Goal: Task Accomplishment & Management: Use online tool/utility

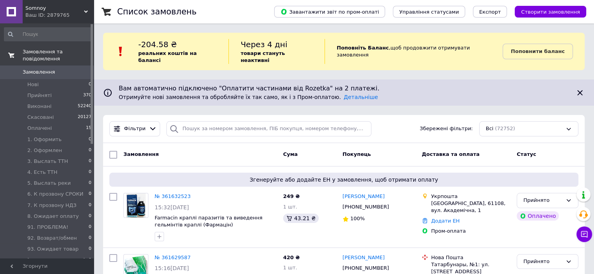
click at [64, 50] on span "Замовлення та повідомлення" at bounding box center [58, 55] width 71 height 14
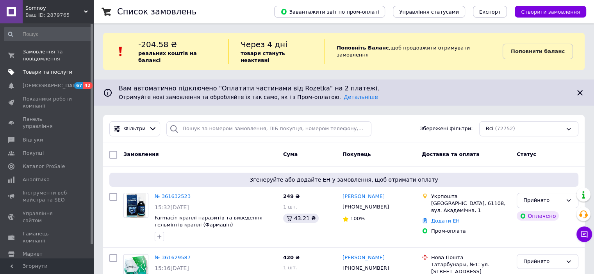
click at [55, 72] on span "Товари та послуги" at bounding box center [48, 72] width 50 height 7
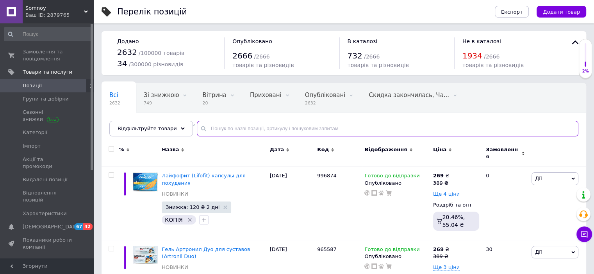
click at [217, 134] on input "text" at bounding box center [387, 129] width 381 height 16
paste input "Суглобол"
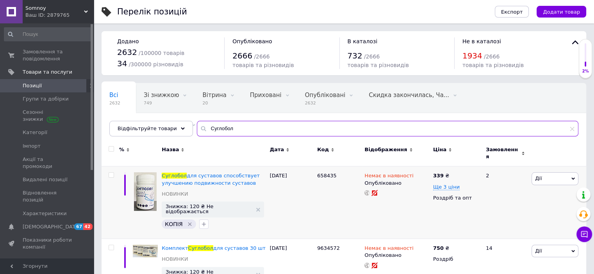
scroll to position [137, 0]
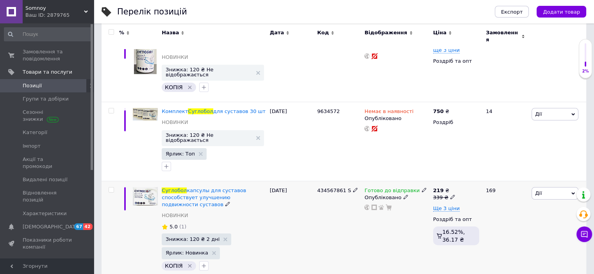
type input "Суглобол"
click at [422, 188] on use at bounding box center [424, 190] width 4 height 4
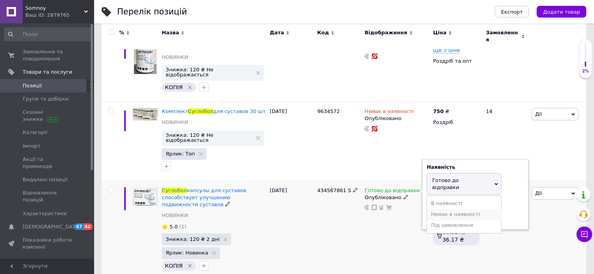
click at [441, 209] on li "Немає в наявності" at bounding box center [464, 214] width 74 height 11
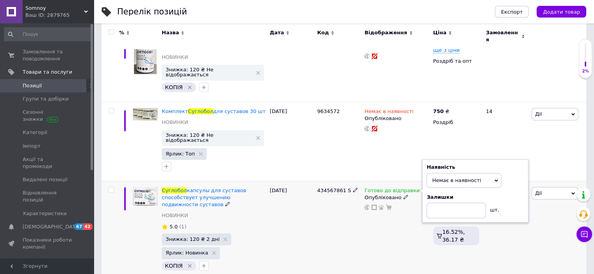
click at [354, 232] on div "434567861 S" at bounding box center [338, 230] width 47 height 99
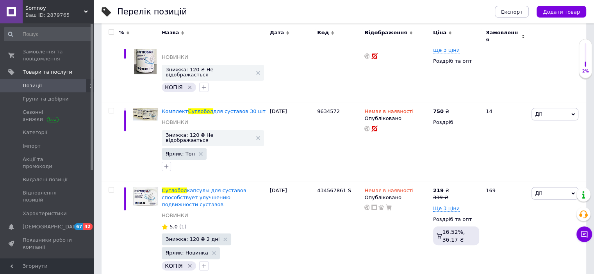
drag, startPoint x: 65, startPoint y: 17, endPoint x: 64, endPoint y: 21, distance: 4.4
click at [64, 18] on div "Ваш ID: 2879765" at bounding box center [59, 15] width 68 height 7
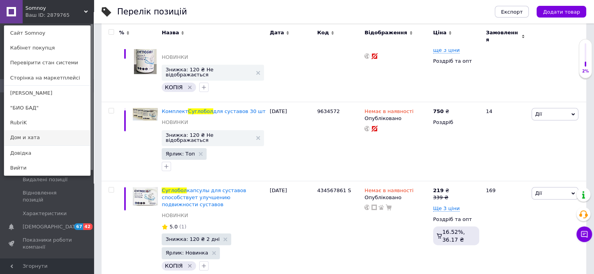
click at [41, 137] on link "Дом и хата" at bounding box center [47, 137] width 86 height 15
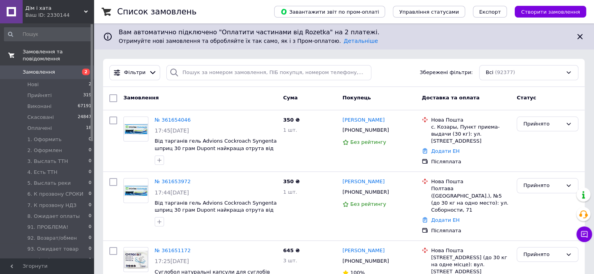
click at [53, 48] on span "Замовлення та повідомлення" at bounding box center [58, 55] width 71 height 14
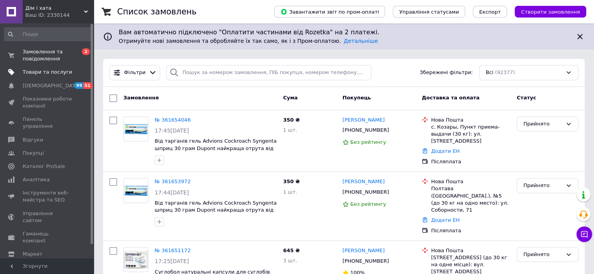
click at [52, 70] on span "Товари та послуги" at bounding box center [48, 72] width 50 height 7
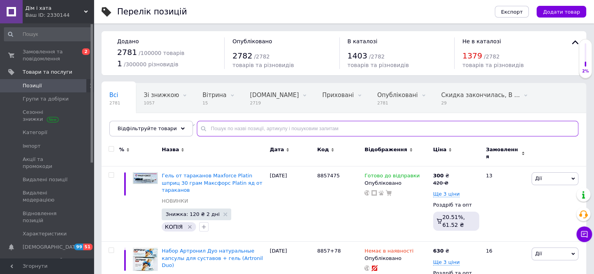
click at [245, 133] on input "text" at bounding box center [387, 129] width 381 height 16
paste input "Суглобол"
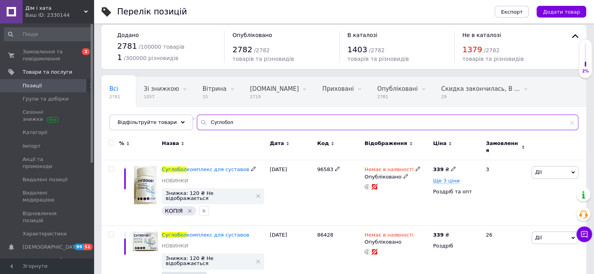
scroll to position [156, 0]
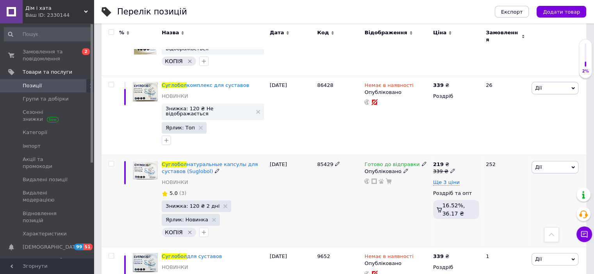
type input "Суглобол"
click at [420, 161] on div "Готово до відправки" at bounding box center [396, 164] width 64 height 7
click at [422, 162] on icon at bounding box center [424, 164] width 5 height 5
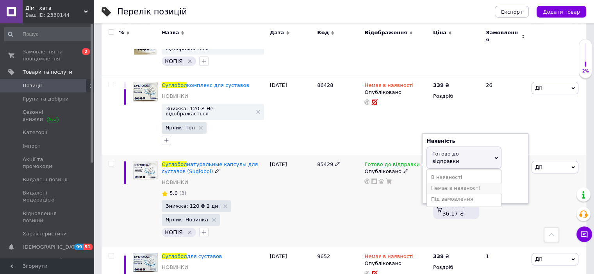
click at [437, 183] on li "Немає в наявності" at bounding box center [464, 188] width 74 height 11
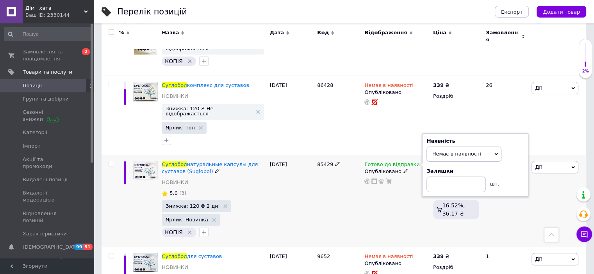
click at [350, 193] on div "85429" at bounding box center [338, 201] width 47 height 93
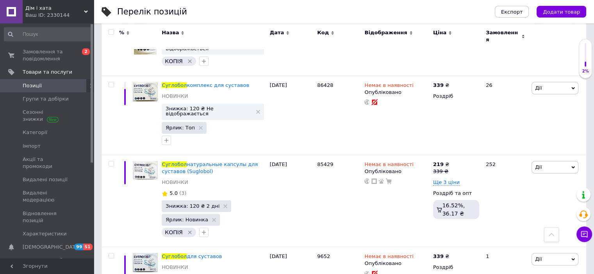
click at [55, 15] on div "Ваш ID: 2330144" at bounding box center [59, 15] width 68 height 7
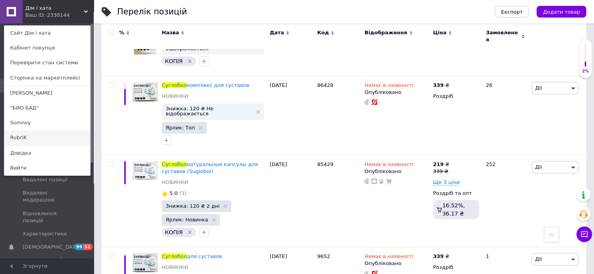
click at [27, 137] on link "RubriK" at bounding box center [47, 137] width 86 height 15
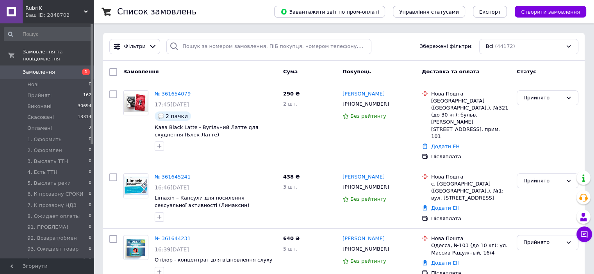
click at [45, 18] on div "Ваш ID: 2848702" at bounding box center [59, 15] width 68 height 7
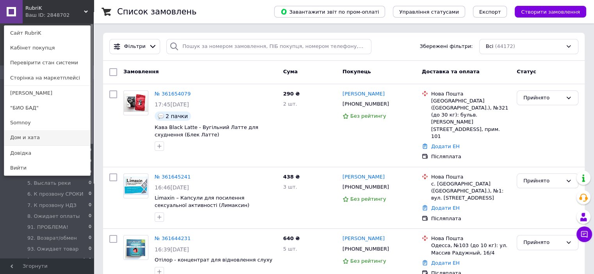
click at [34, 135] on link "Дом и хата" at bounding box center [47, 137] width 86 height 15
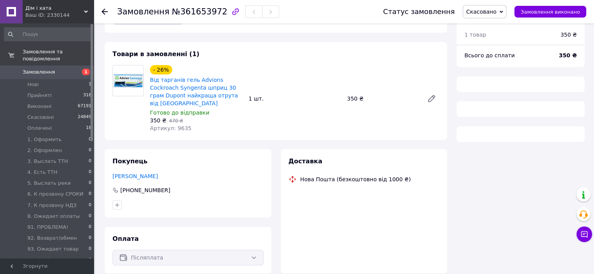
scroll to position [39, 0]
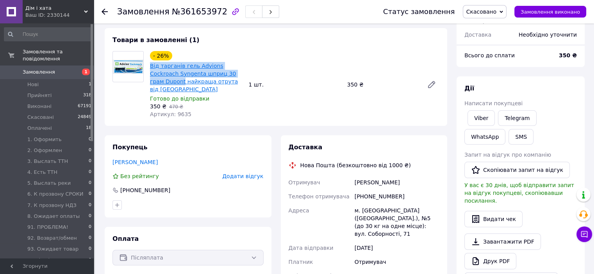
drag, startPoint x: 237, startPoint y: 76, endPoint x: 151, endPoint y: 68, distance: 86.2
click at [151, 68] on span "Від тарганів гель Advions Cockroach Syngenta шприц 30 грам Dupont найкраща отру…" at bounding box center [196, 77] width 92 height 31
copy link "Від тарганів гель Advions Cockroach Syngenta шприц 30 грам Dupont"
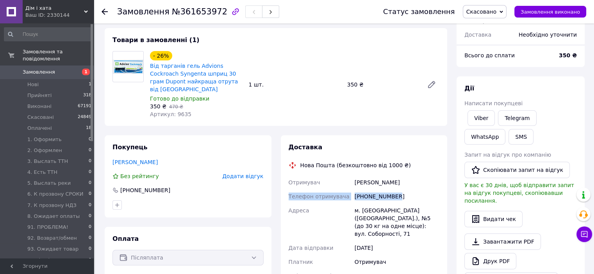
drag, startPoint x: 288, startPoint y: 189, endPoint x: 397, endPoint y: 190, distance: 109.7
click at [397, 190] on div "Отримувач Колесников Ігор Телефон отримувача +380932670210 Адреса м. Полтава (П…" at bounding box center [364, 255] width 154 height 158
copy div "Телефон отримувача +380932670210"
click at [50, 49] on span "Замовлення та повідомлення" at bounding box center [58, 55] width 71 height 14
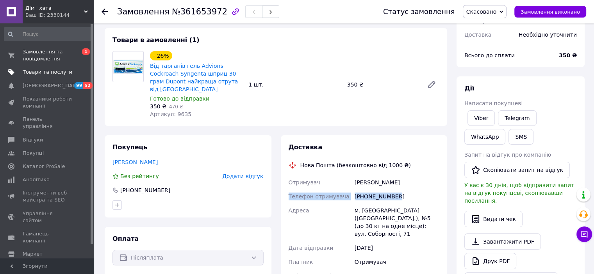
click at [50, 78] on link "Товари та послуги" at bounding box center [48, 72] width 96 height 13
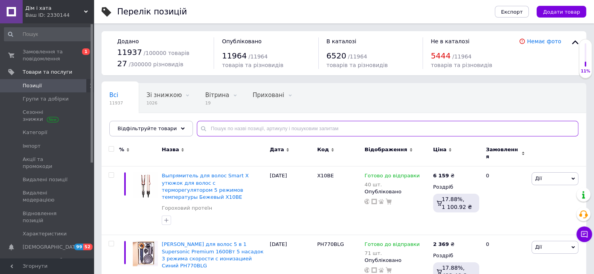
click at [239, 132] on input "text" at bounding box center [387, 129] width 381 height 16
paste input "Суглобол"
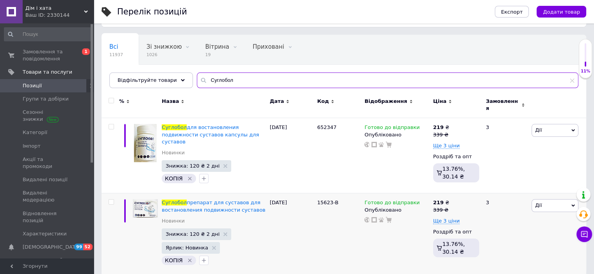
scroll to position [50, 0]
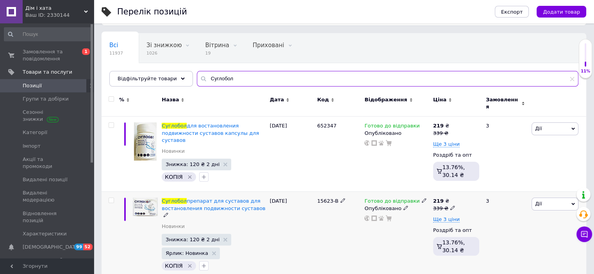
type input "Суглобол"
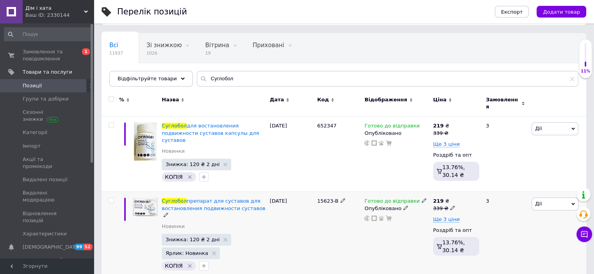
click at [422, 198] on icon at bounding box center [424, 200] width 5 height 5
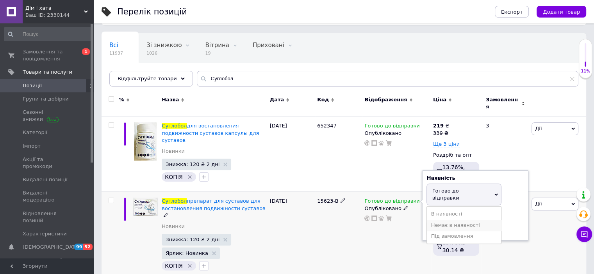
click at [436, 220] on li "Немає в наявності" at bounding box center [464, 225] width 74 height 11
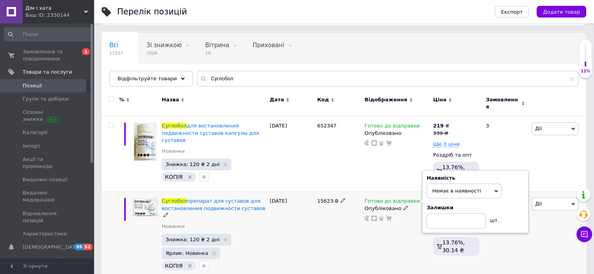
click at [375, 231] on div "Готово до відправки Наявність Немає в наявності В наявності Під замовлення Гото…" at bounding box center [396, 236] width 68 height 89
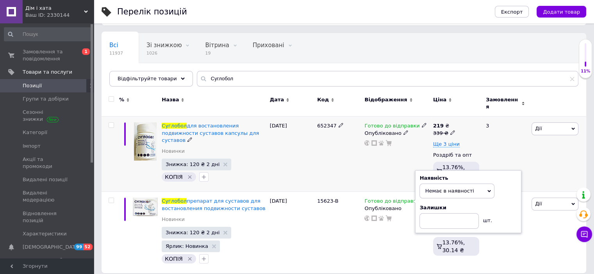
click at [422, 123] on icon at bounding box center [424, 125] width 5 height 5
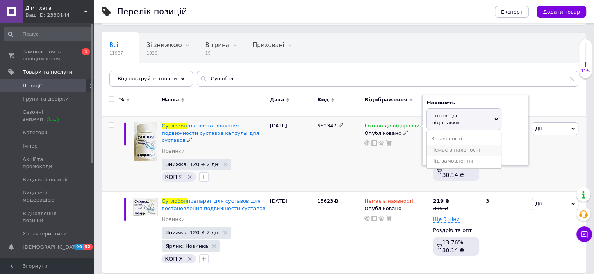
click at [447, 145] on li "Немає в наявності" at bounding box center [464, 150] width 74 height 11
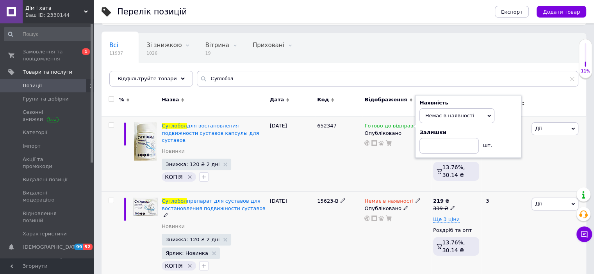
click at [349, 224] on div "15623-B" at bounding box center [338, 236] width 47 height 89
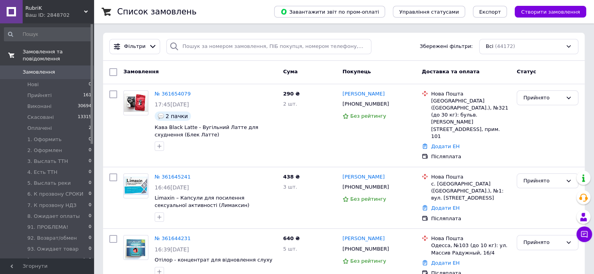
click at [56, 53] on span "Замовлення та повідомлення" at bounding box center [58, 55] width 71 height 14
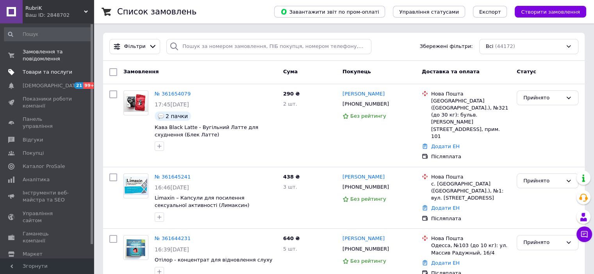
click at [50, 71] on span "Товари та послуги" at bounding box center [48, 72] width 50 height 7
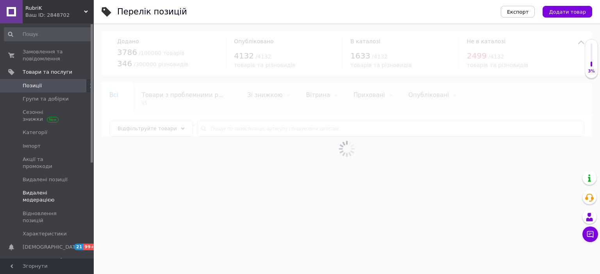
click at [50, 190] on span "Видалені модерацією" at bounding box center [48, 197] width 50 height 14
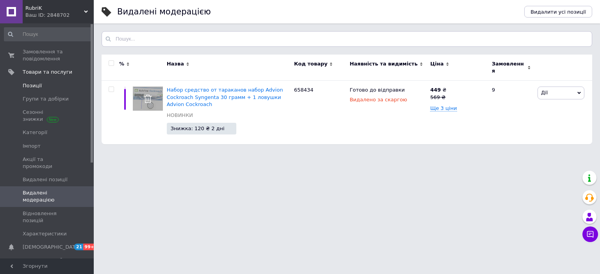
click at [37, 87] on span "Позиції" at bounding box center [32, 85] width 19 height 7
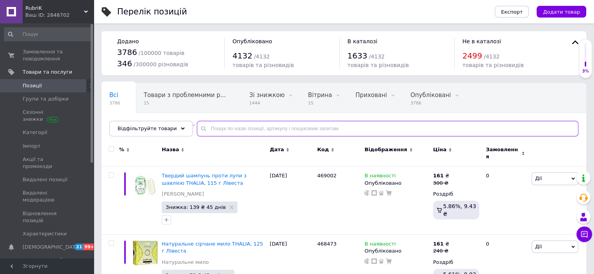
click at [222, 131] on input "text" at bounding box center [387, 129] width 381 height 16
paste input "Advion"
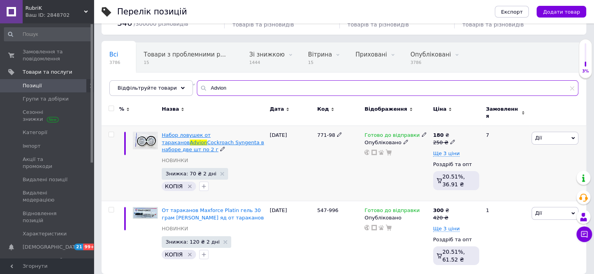
scroll to position [41, 0]
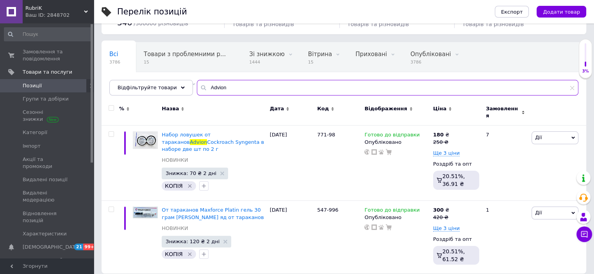
type input "Advion"
click at [58, 12] on div "Ваш ID: 2848702" at bounding box center [59, 15] width 68 height 7
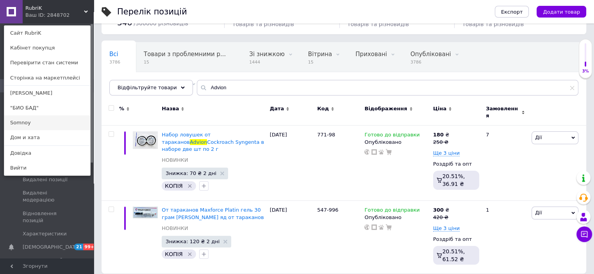
click at [44, 121] on link "Somnoy" at bounding box center [47, 123] width 86 height 15
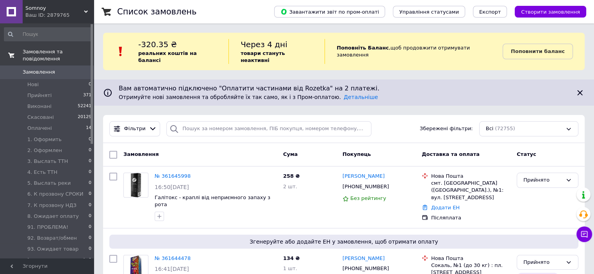
click at [55, 55] on link "Замовлення та повідомлення" at bounding box center [48, 55] width 96 height 20
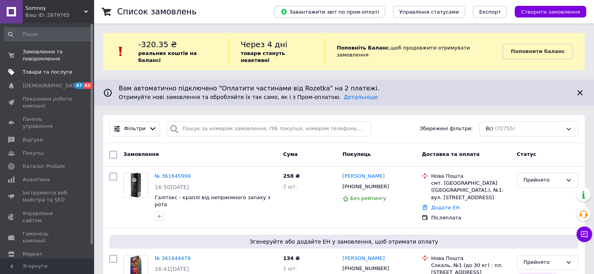
click at [43, 74] on span "Товари та послуги" at bounding box center [48, 72] width 50 height 7
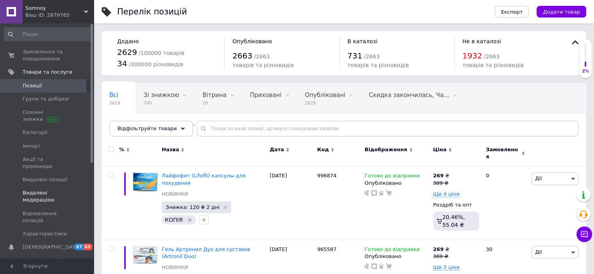
click at [43, 190] on span "Видалені модерацією" at bounding box center [48, 197] width 50 height 14
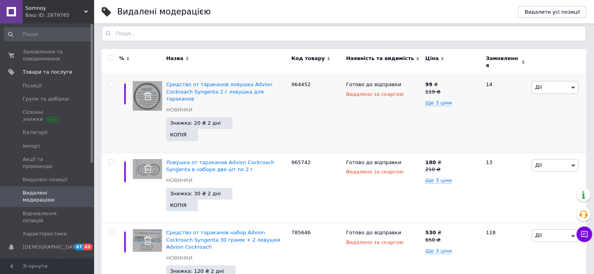
scroll to position [7, 0]
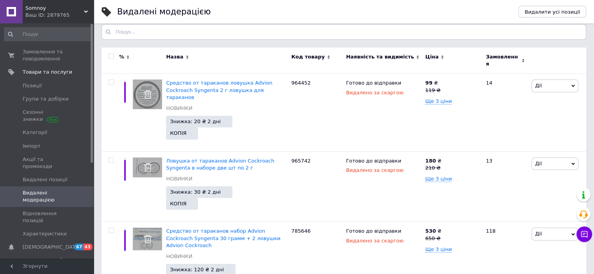
click at [60, 20] on div "Somnoy Ваш ID: 2879765" at bounding box center [58, 11] width 71 height 23
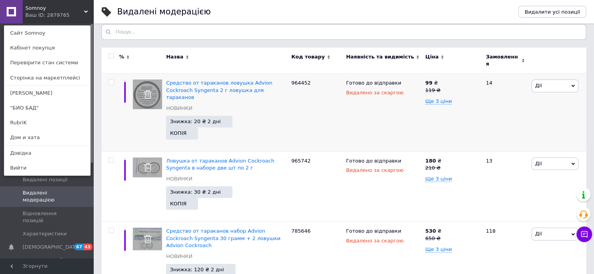
scroll to position [0, 0]
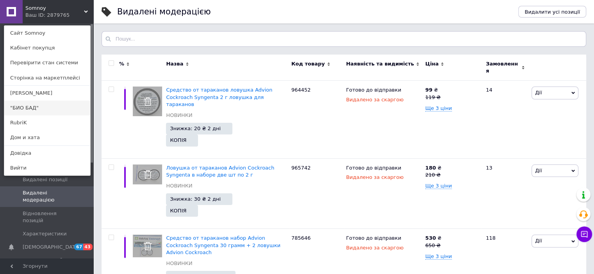
click at [25, 110] on link ""БИО БАД"" at bounding box center [47, 108] width 86 height 15
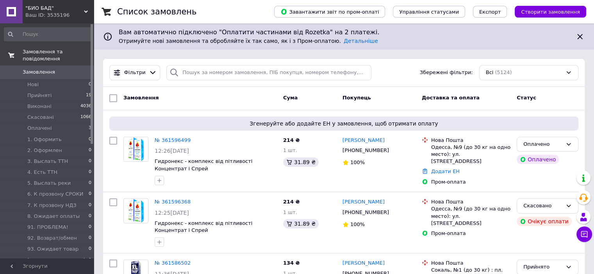
click at [72, 51] on span "Замовлення та повідомлення" at bounding box center [58, 55] width 71 height 14
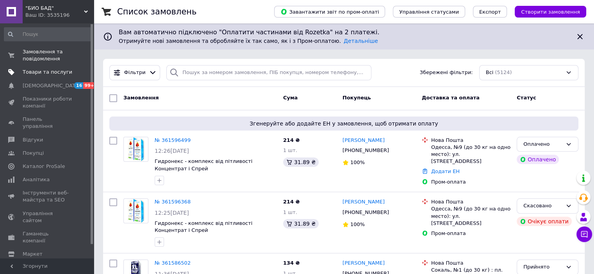
click at [50, 71] on span "Товари та послуги" at bounding box center [48, 72] width 50 height 7
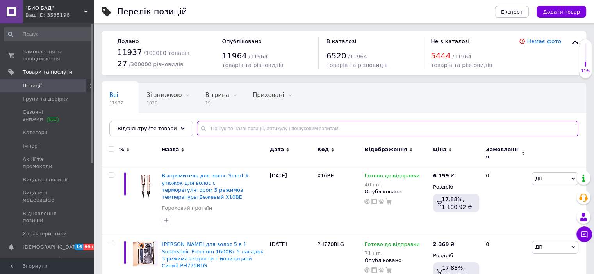
click at [268, 133] on input "text" at bounding box center [387, 129] width 381 height 16
paste input "Advion"
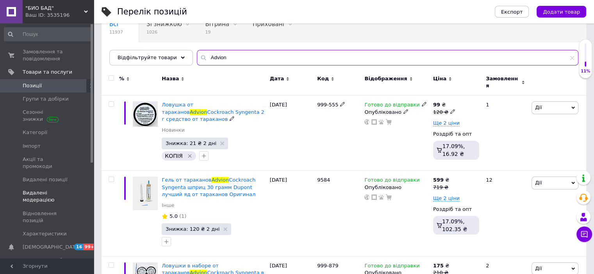
scroll to position [117, 0]
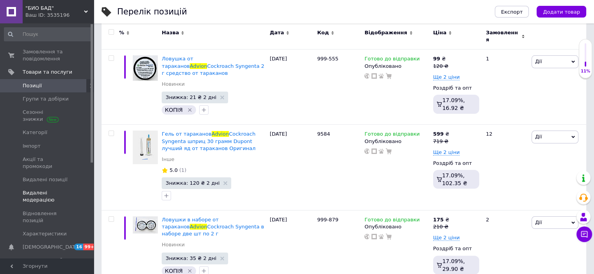
type input "Advion"
click at [44, 191] on span "Видалені модерацією" at bounding box center [48, 197] width 50 height 14
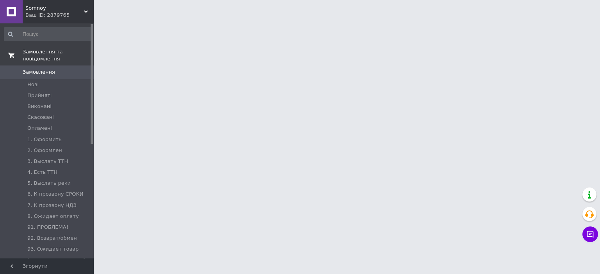
click at [52, 50] on span "Замовлення та повідомлення" at bounding box center [58, 55] width 71 height 14
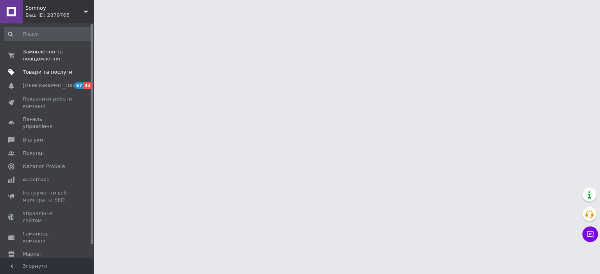
click at [47, 71] on span "Товари та послуги" at bounding box center [48, 72] width 50 height 7
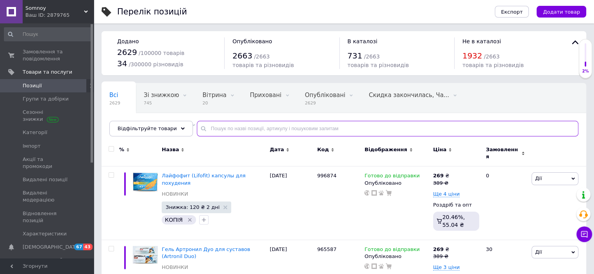
click at [222, 130] on input "text" at bounding box center [387, 129] width 381 height 16
paste input "Суглобол"
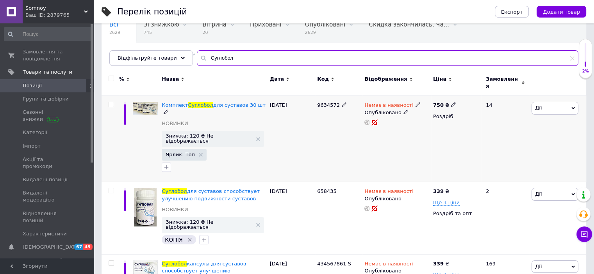
scroll to position [137, 0]
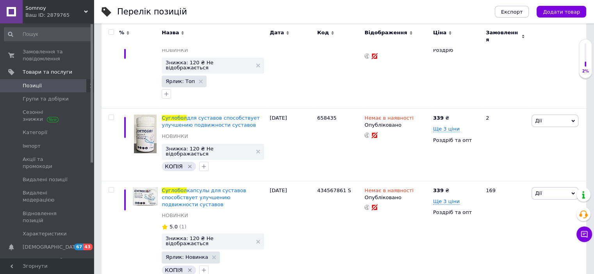
type input "Суглобол"
click at [49, 8] on span "Somnoy" at bounding box center [54, 8] width 59 height 7
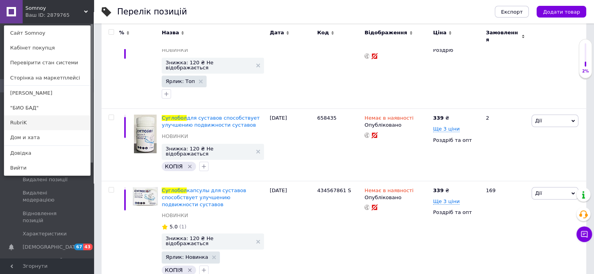
click at [20, 126] on link "RubriK" at bounding box center [47, 123] width 86 height 15
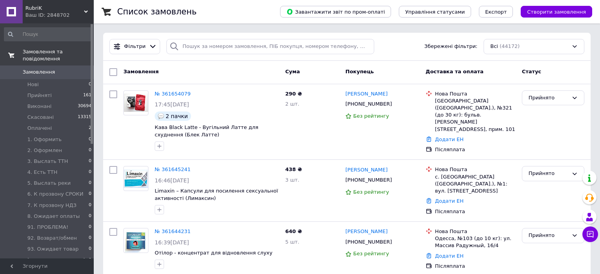
click at [57, 53] on span "Замовлення та повідомлення" at bounding box center [58, 55] width 71 height 14
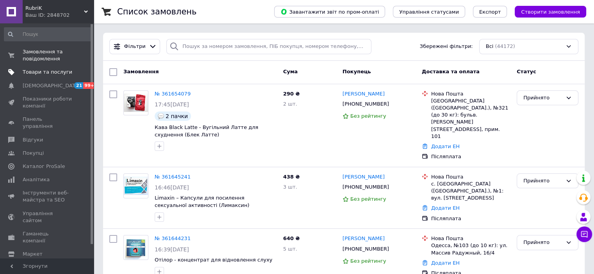
click at [52, 69] on span "Товари та послуги" at bounding box center [48, 72] width 50 height 7
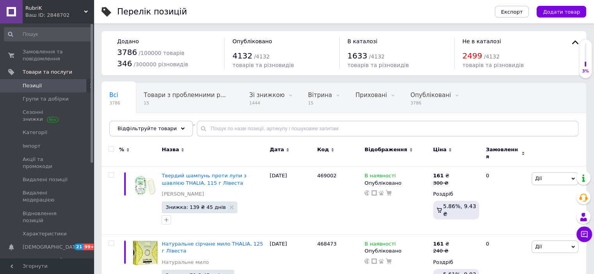
click at [204, 137] on div "Всі 3786 Товари з проблемними р... 15 Зі знижкою 1444 Видалити Редагувати Вітри…" at bounding box center [343, 114] width 484 height 64
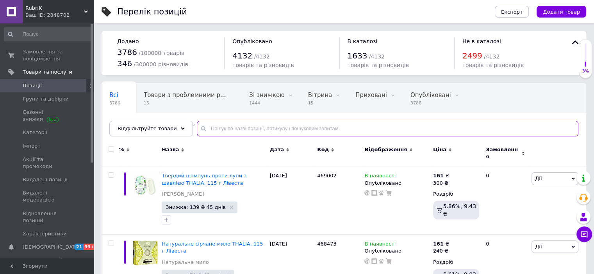
click at [210, 130] on input "text" at bounding box center [387, 129] width 381 height 16
paste input "Суглобол"
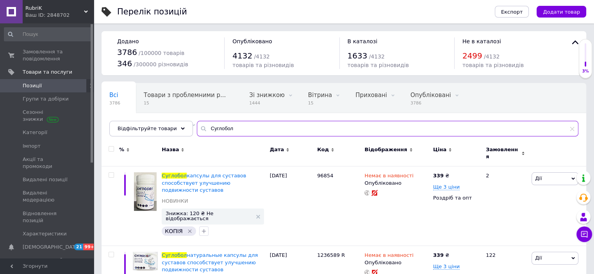
scroll to position [69, 0]
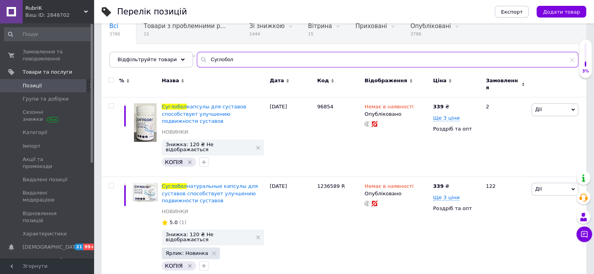
type input "Суглобол"
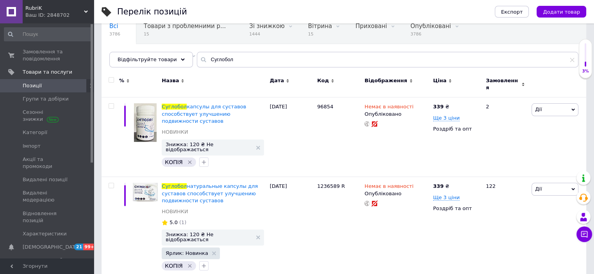
drag, startPoint x: 45, startPoint y: 13, endPoint x: 44, endPoint y: 19, distance: 5.7
click at [45, 14] on div "Ваш ID: 2848702" at bounding box center [59, 15] width 68 height 7
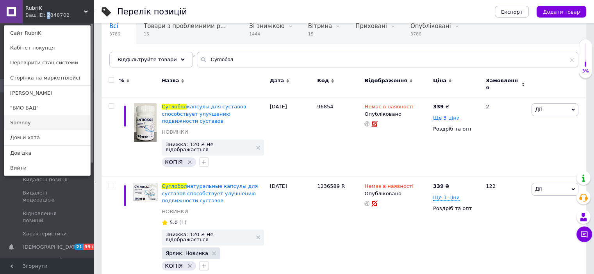
click at [32, 119] on link "Somnoy" at bounding box center [47, 123] width 86 height 15
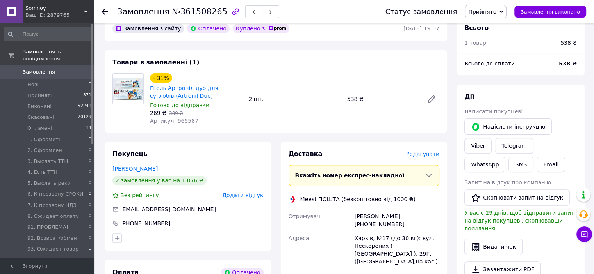
scroll to position [390, 0]
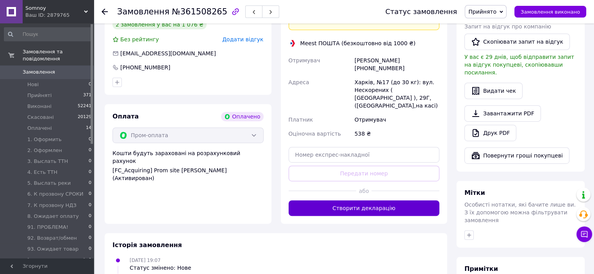
click at [350, 206] on button "Створити декларацію" at bounding box center [363, 209] width 151 height 16
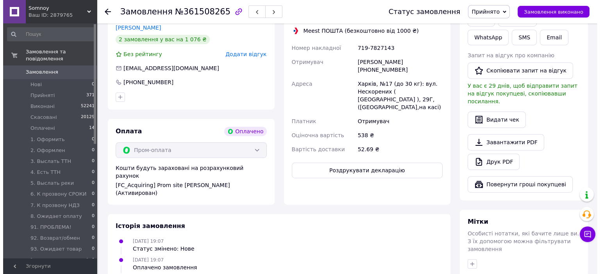
scroll to position [351, 0]
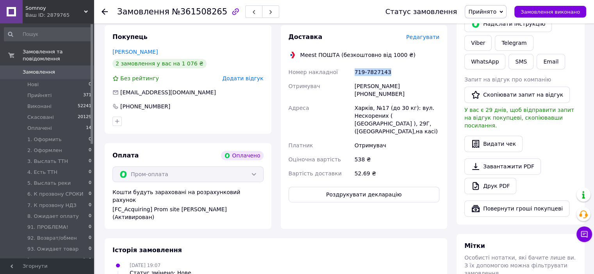
drag, startPoint x: 355, startPoint y: 71, endPoint x: 396, endPoint y: 76, distance: 41.2
click at [396, 76] on div "719-7827143" at bounding box center [397, 72] width 88 height 14
copy div "719-7827143"
click at [492, 137] on button "Видати чек" at bounding box center [493, 144] width 58 height 16
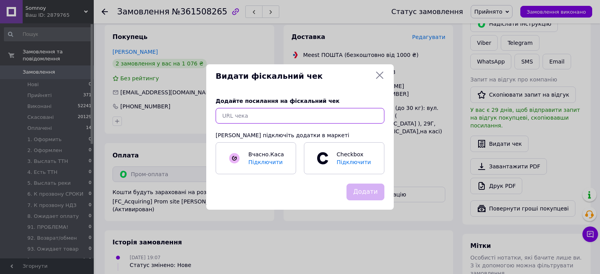
click at [317, 115] on input "text" at bounding box center [299, 116] width 169 height 16
paste input "https://check.checkbox.ua/04b2b67f-d64a-4231-8f1a-ea6215c7d034"
type input "https://check.checkbox.ua/04b2b67f-d64a-4231-8f1a-ea6215c7d034"
click at [373, 195] on button "Додати" at bounding box center [365, 192] width 38 height 17
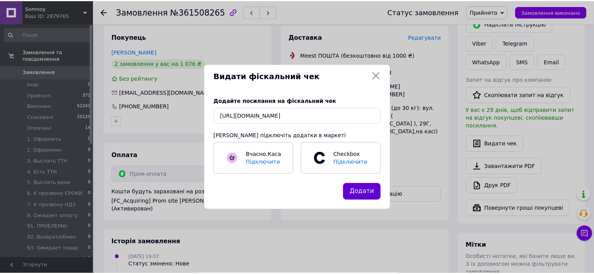
scroll to position [0, 0]
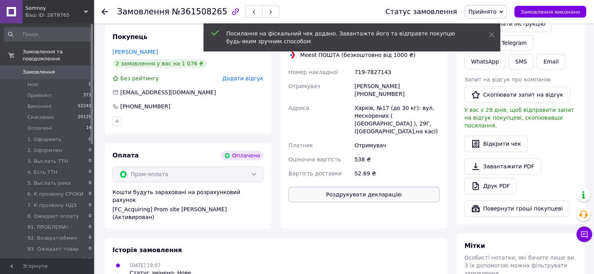
click at [352, 192] on button "Роздрукувати декларацію" at bounding box center [363, 195] width 151 height 16
